Goal: Check status: Check status

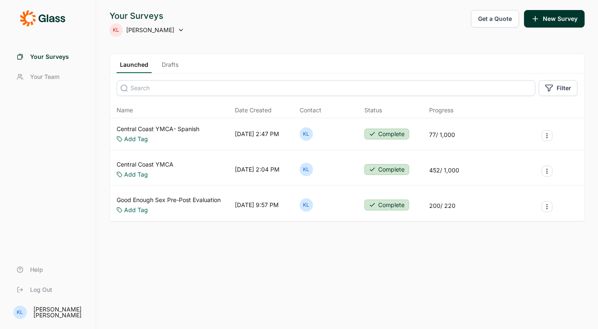
click at [153, 128] on link "Central Coast YMCA- Spanish" at bounding box center [158, 129] width 83 height 8
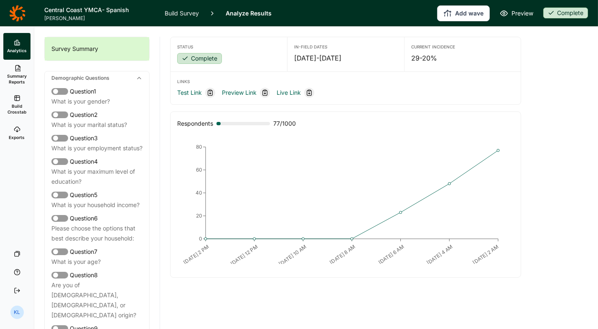
click at [563, 8] on div "Complete" at bounding box center [566, 13] width 45 height 11
click at [531, 41] on button "Draft" at bounding box center [538, 44] width 94 height 18
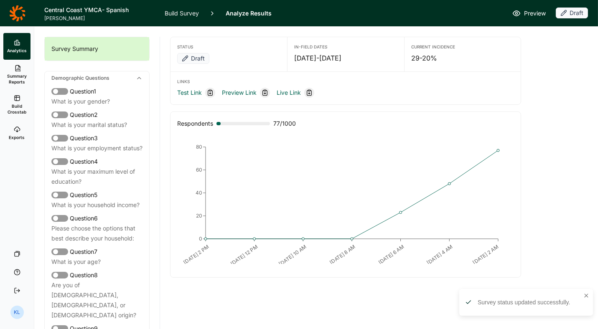
click at [572, 8] on div "Draft" at bounding box center [572, 13] width 32 height 11
click at [524, 40] on button "Completed" at bounding box center [538, 44] width 94 height 18
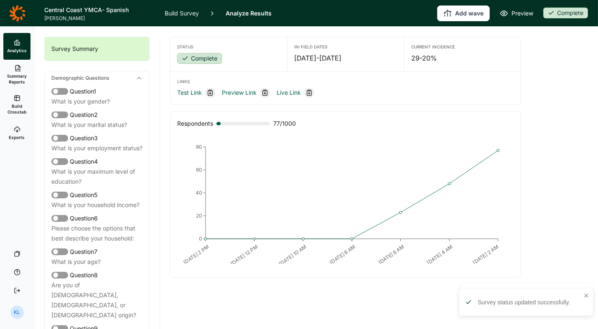
click at [41, 33] on div "Survey Summary Demographic Questions Question 1 What is your gender? Question 2…" at bounding box center [96, 178] width 125 height 303
